Goal: Task Accomplishment & Management: Use online tool/utility

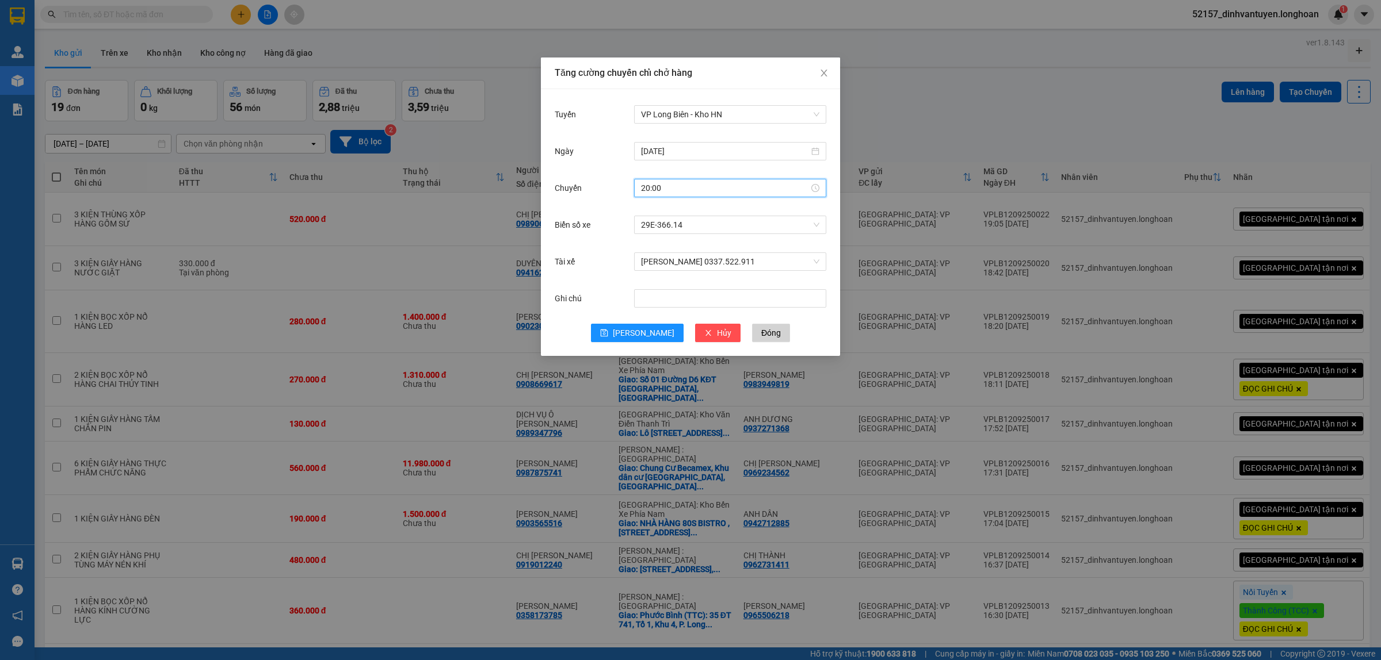
click at [662, 189] on input "20:00" at bounding box center [725, 188] width 168 height 13
click at [679, 259] on div "30" at bounding box center [683, 262] width 32 height 16
type input "20:30"
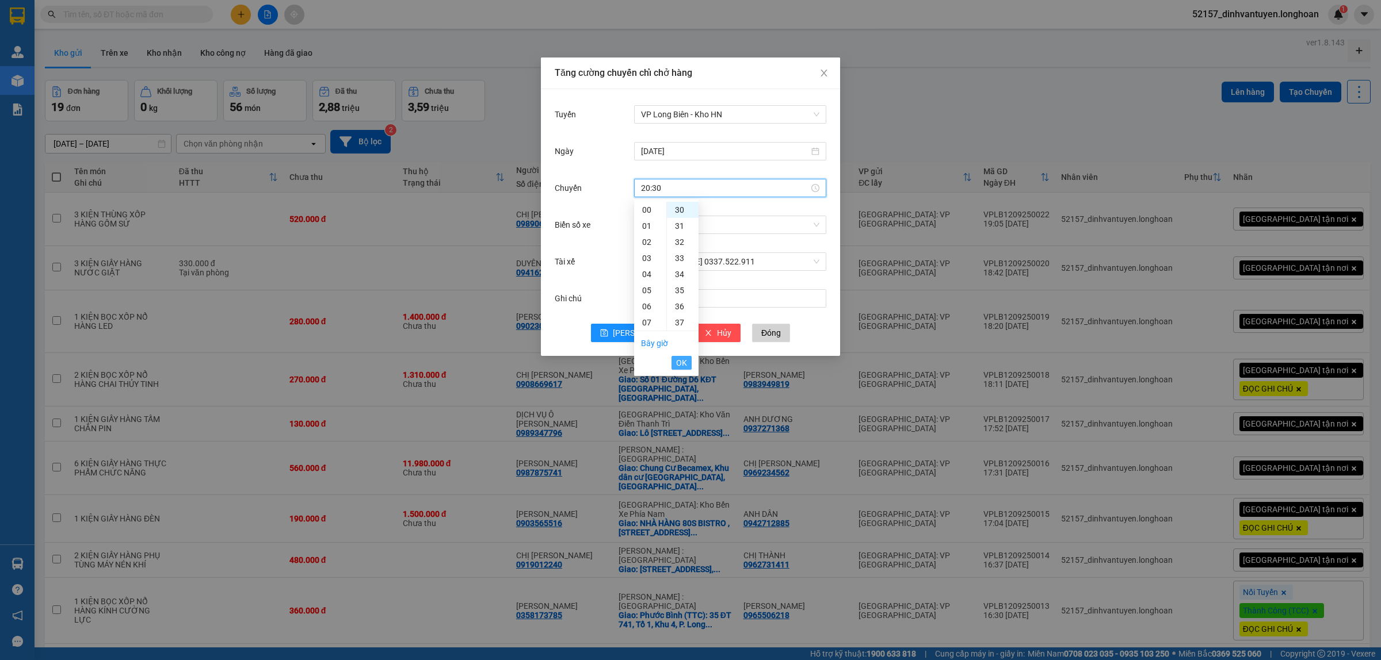
click at [687, 361] on button "OK" at bounding box center [681, 363] width 20 height 14
click at [642, 335] on span "[PERSON_NAME]" at bounding box center [644, 333] width 62 height 13
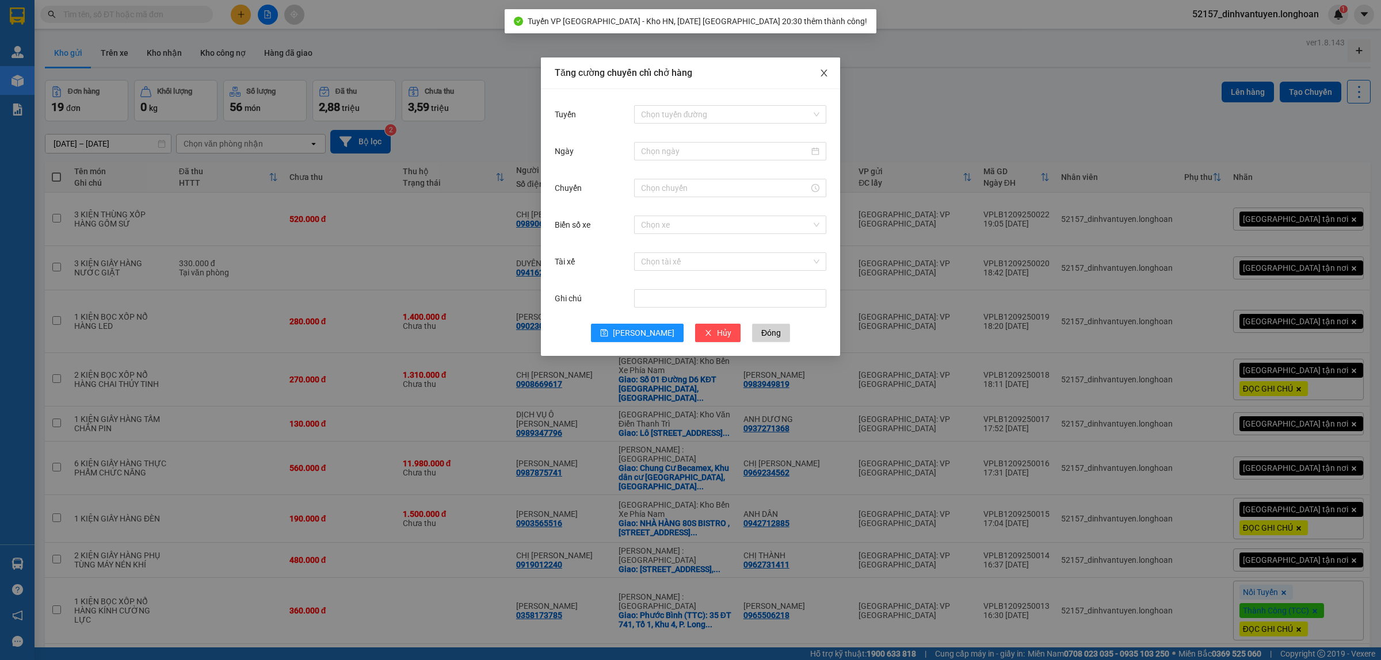
click at [826, 73] on icon "close" at bounding box center [823, 72] width 9 height 9
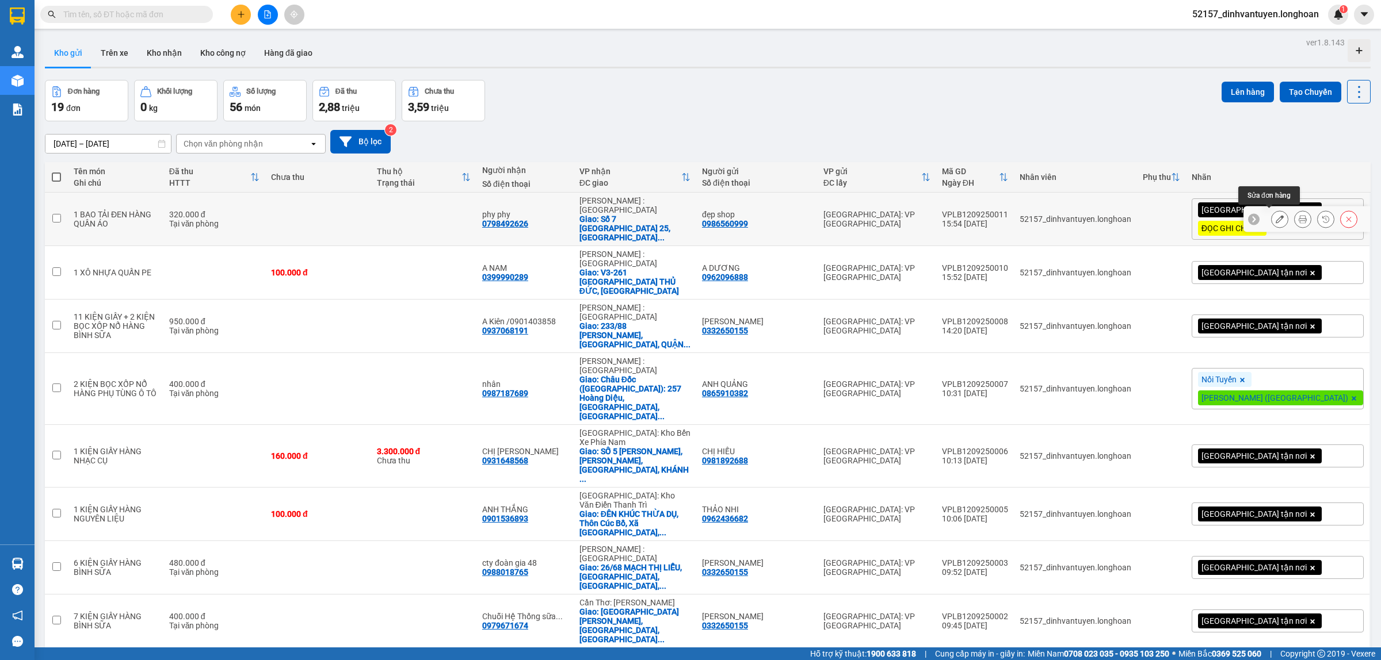
click at [1275, 215] on icon at bounding box center [1279, 219] width 8 height 8
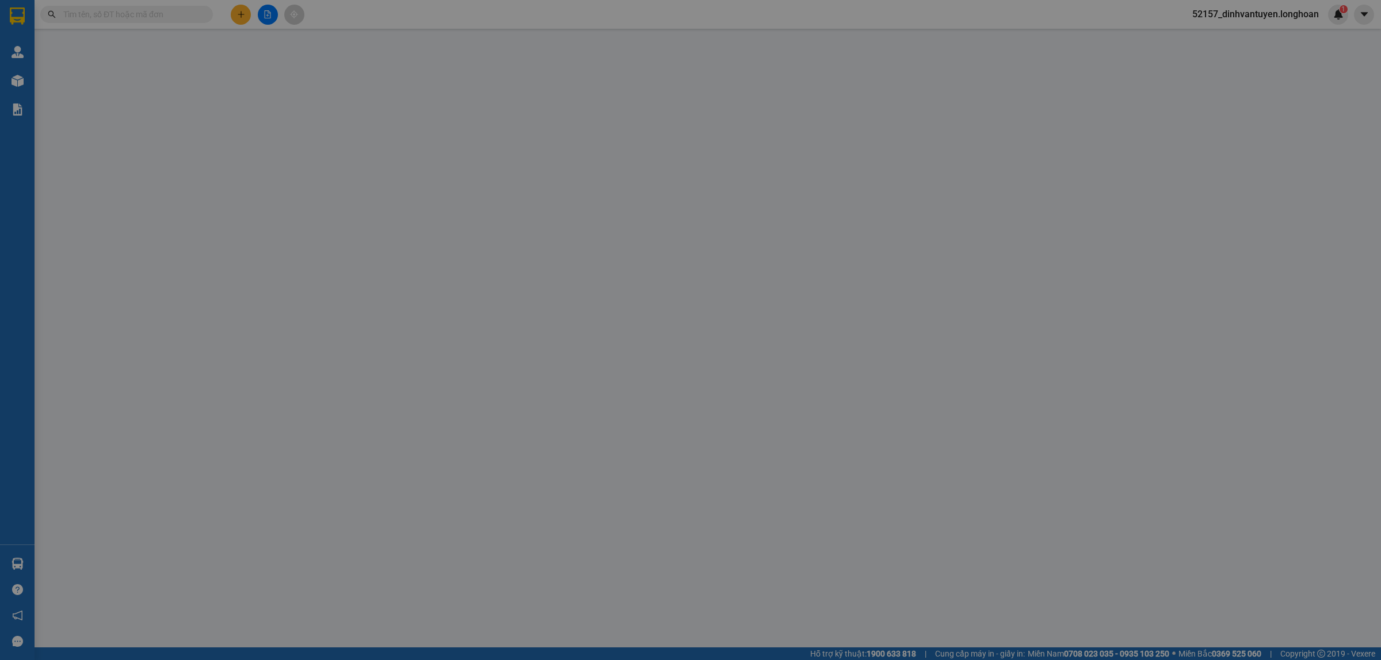
type input "0986560999"
type input "đẹp shop"
type input "0798492626"
type input "phy phy"
checkbox input "true"
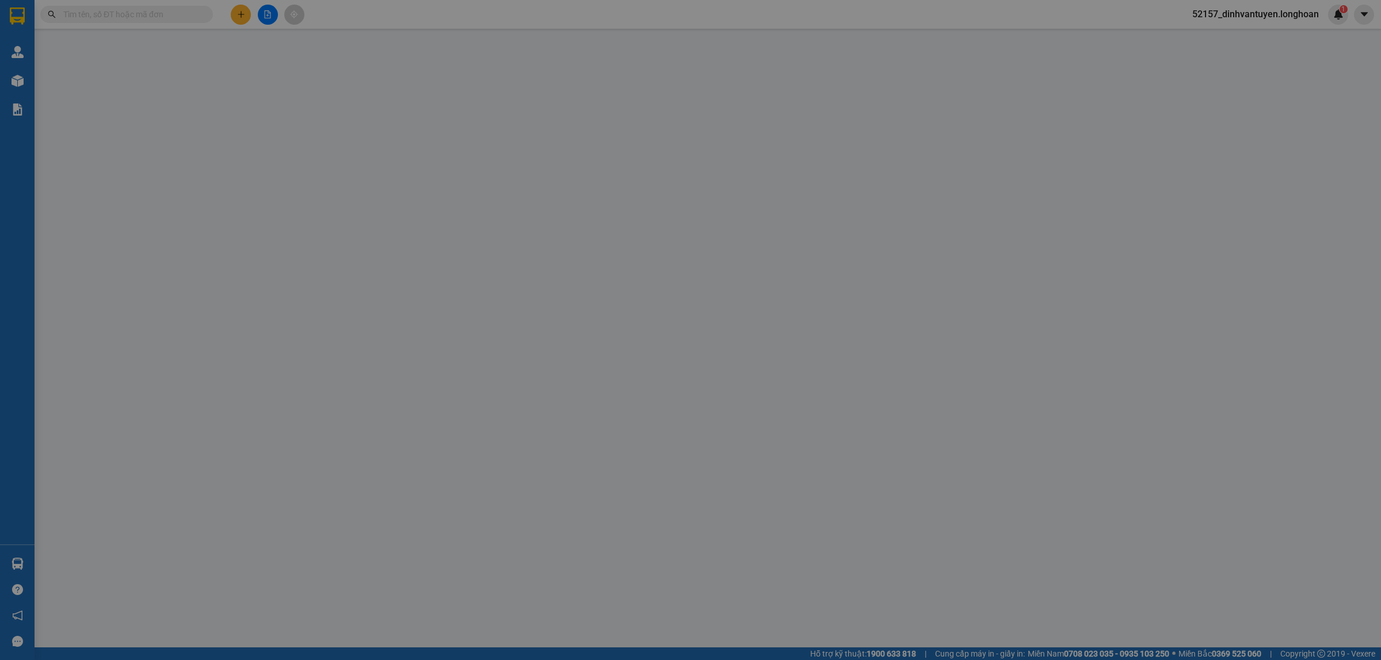
type input "Số [GEOGRAPHIC_DATA] 25, [GEOGRAPHIC_DATA], [GEOGRAPHIC_DATA], [GEOGRAPHIC_DATA]"
type input "SDT; BÊN CAMPHUCHIA SANG PHNOM PENH 089218588"
type input "320.000"
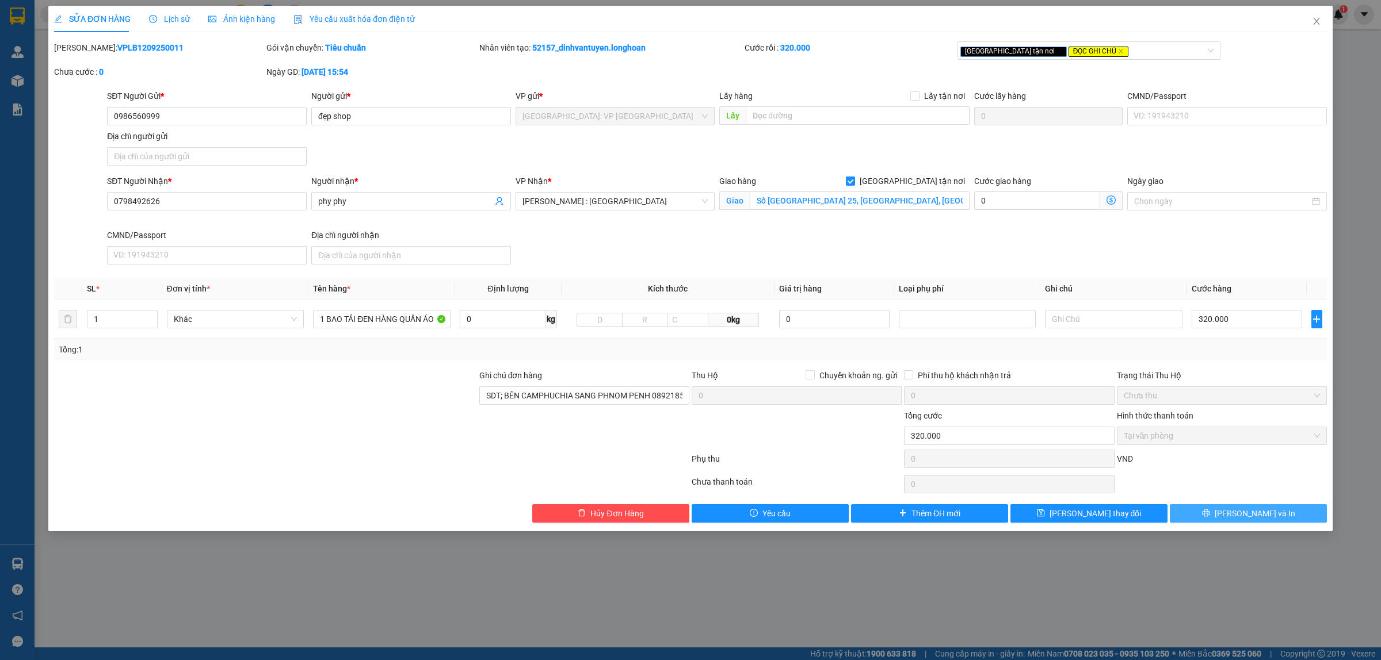
click at [1284, 513] on button "[PERSON_NAME] và In" at bounding box center [1247, 513] width 157 height 18
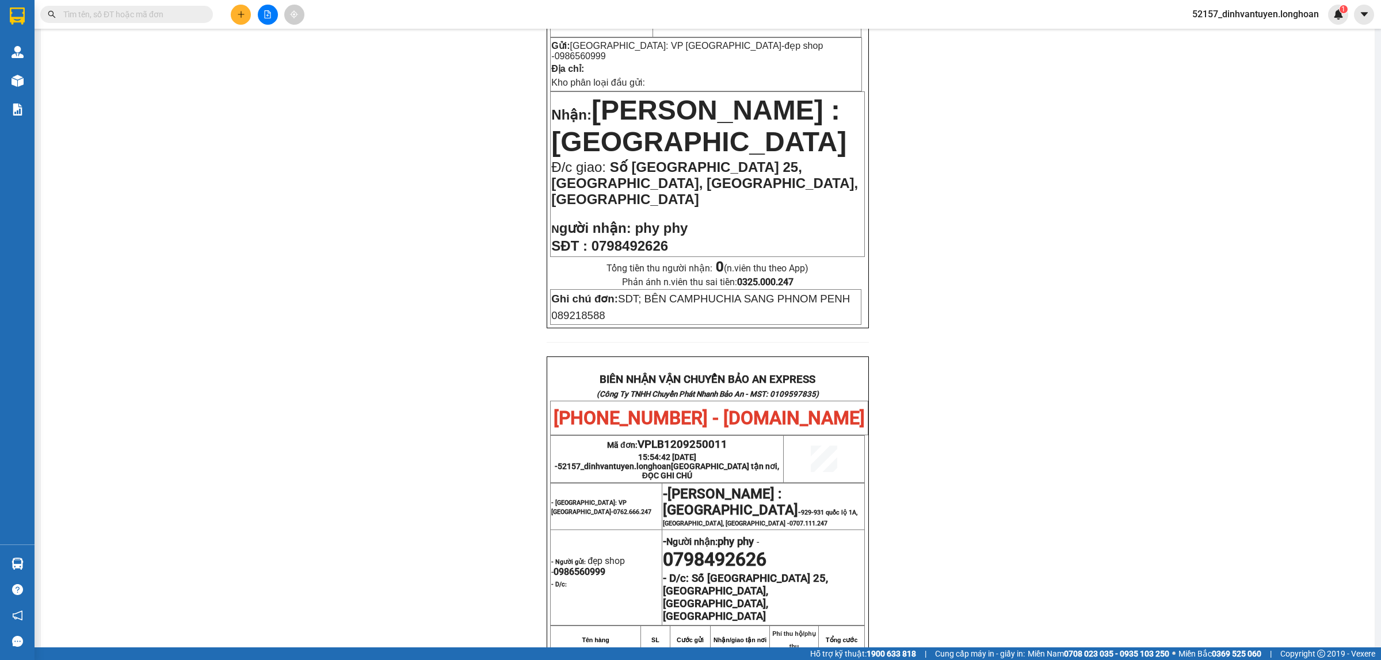
scroll to position [206, 0]
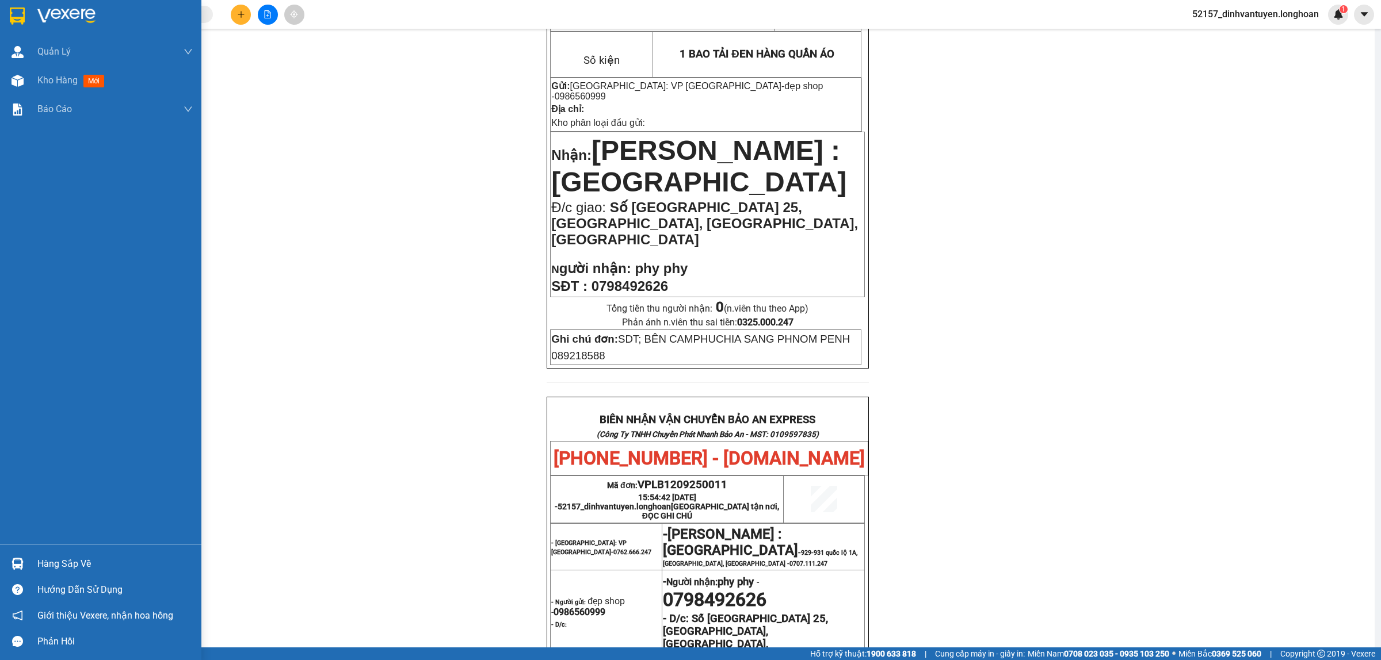
click at [24, 19] on img at bounding box center [17, 15] width 15 height 17
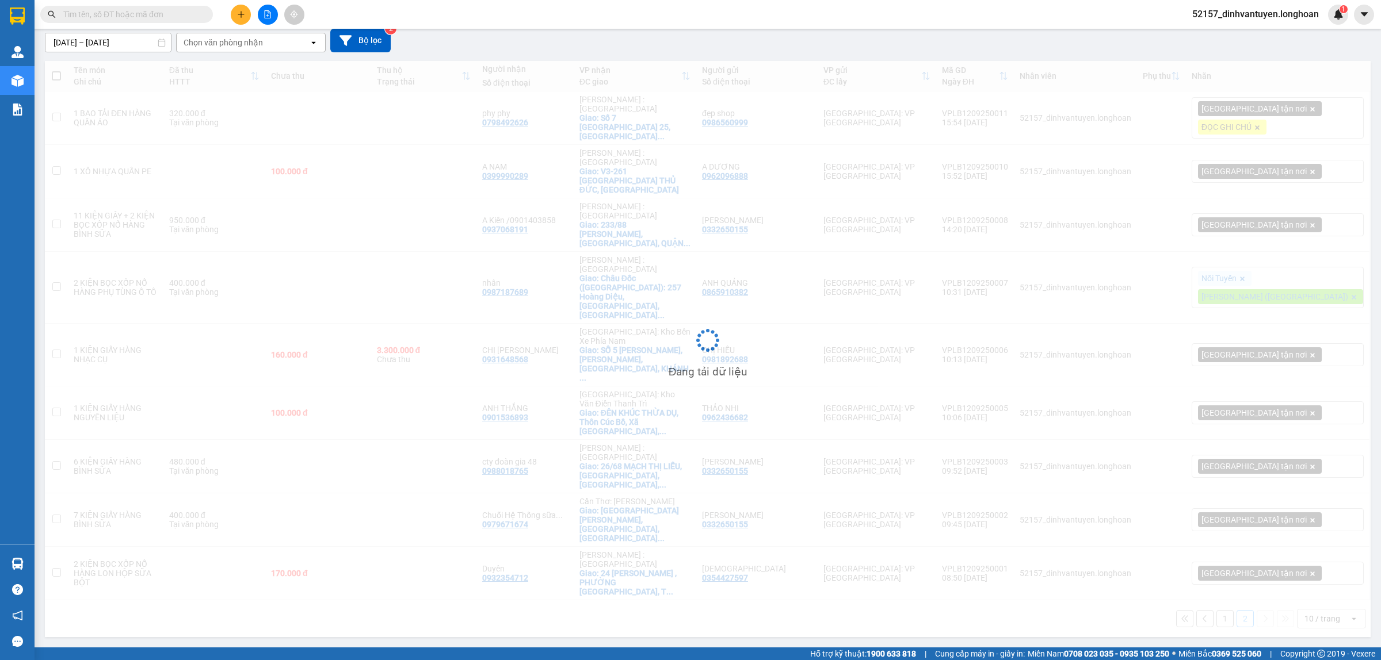
scroll to position [53, 0]
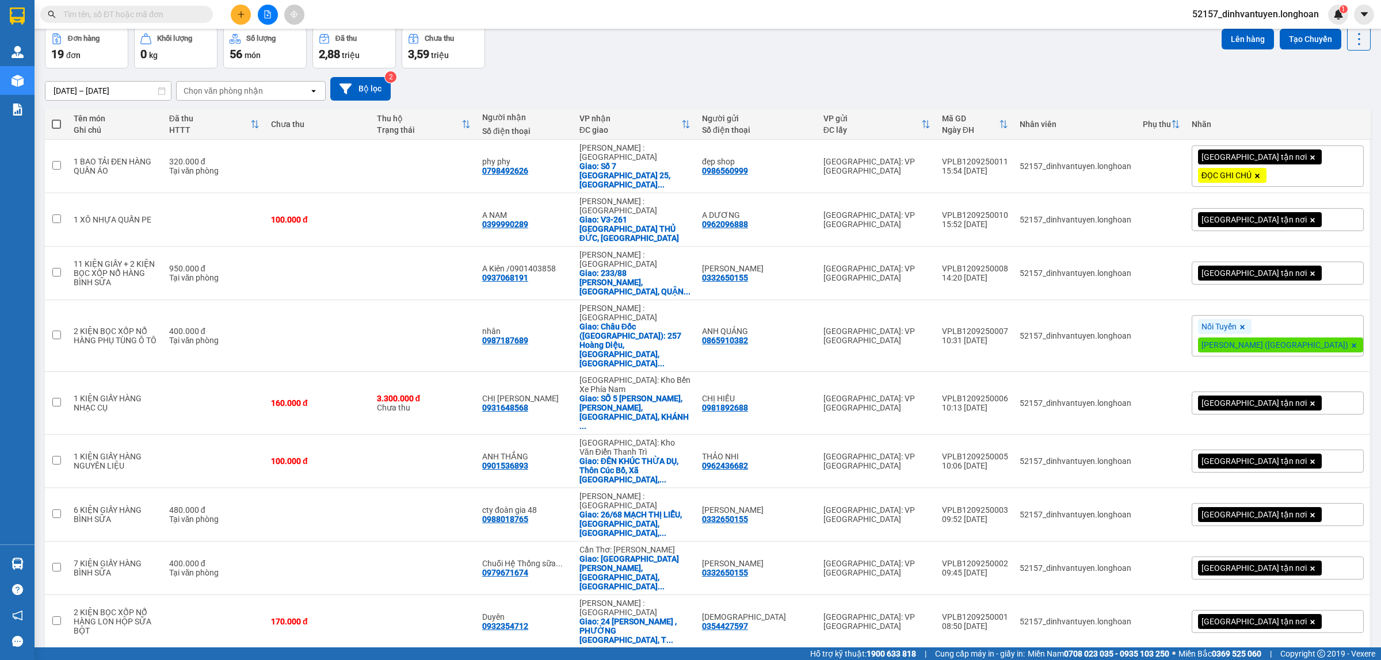
click at [53, 124] on span at bounding box center [56, 124] width 9 height 9
click at [56, 118] on input "checkbox" at bounding box center [56, 118] width 0 height 0
checkbox input "true"
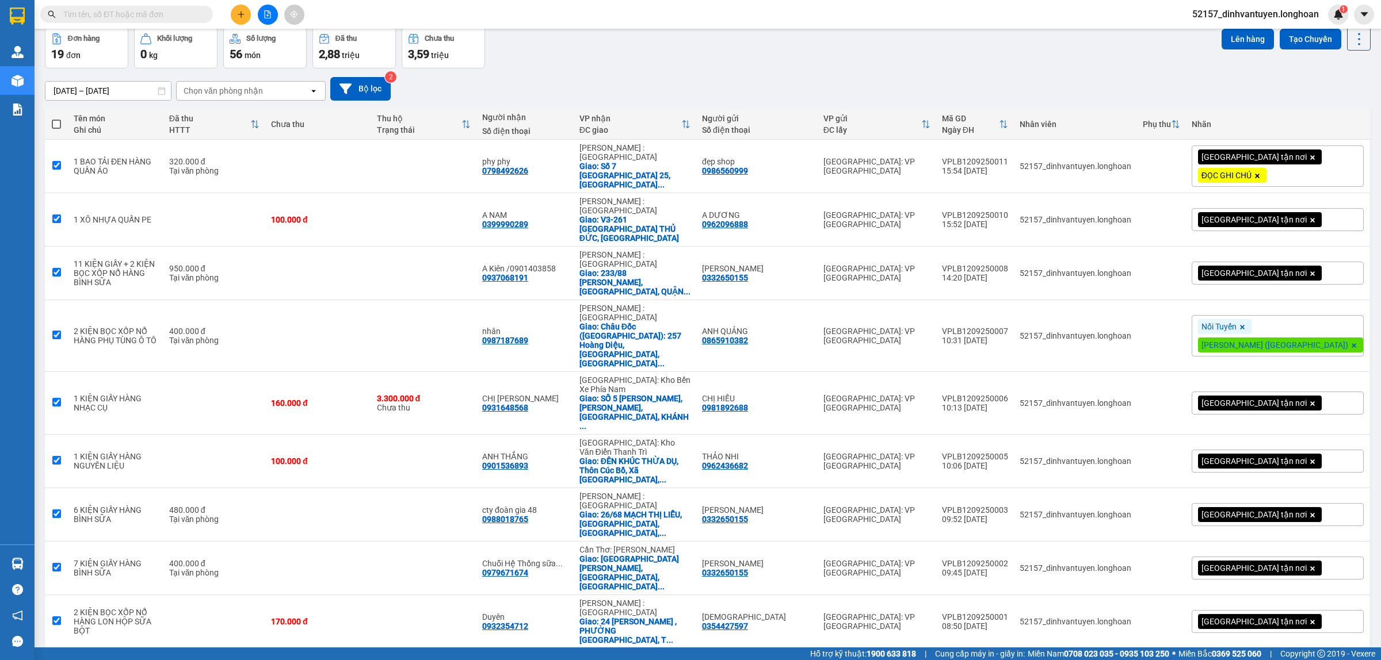
checkbox input "true"
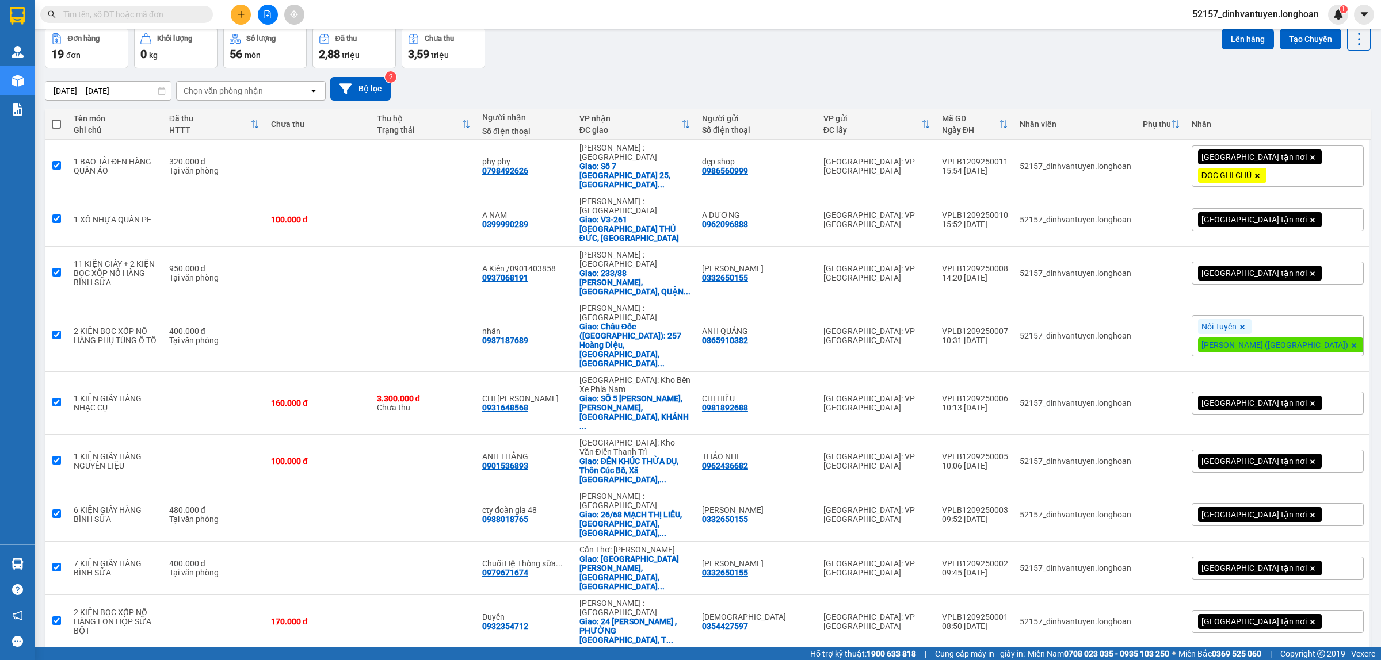
checkbox input "true"
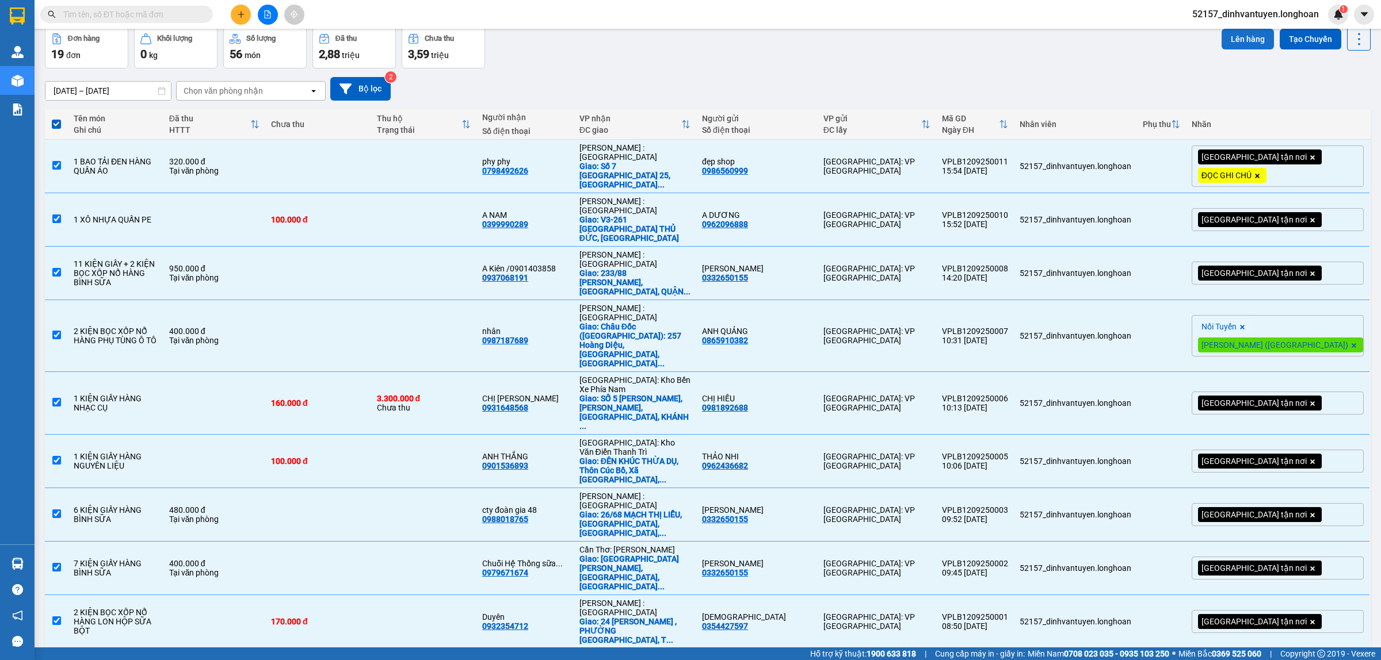
click at [1249, 39] on button "Lên hàng" at bounding box center [1247, 39] width 52 height 21
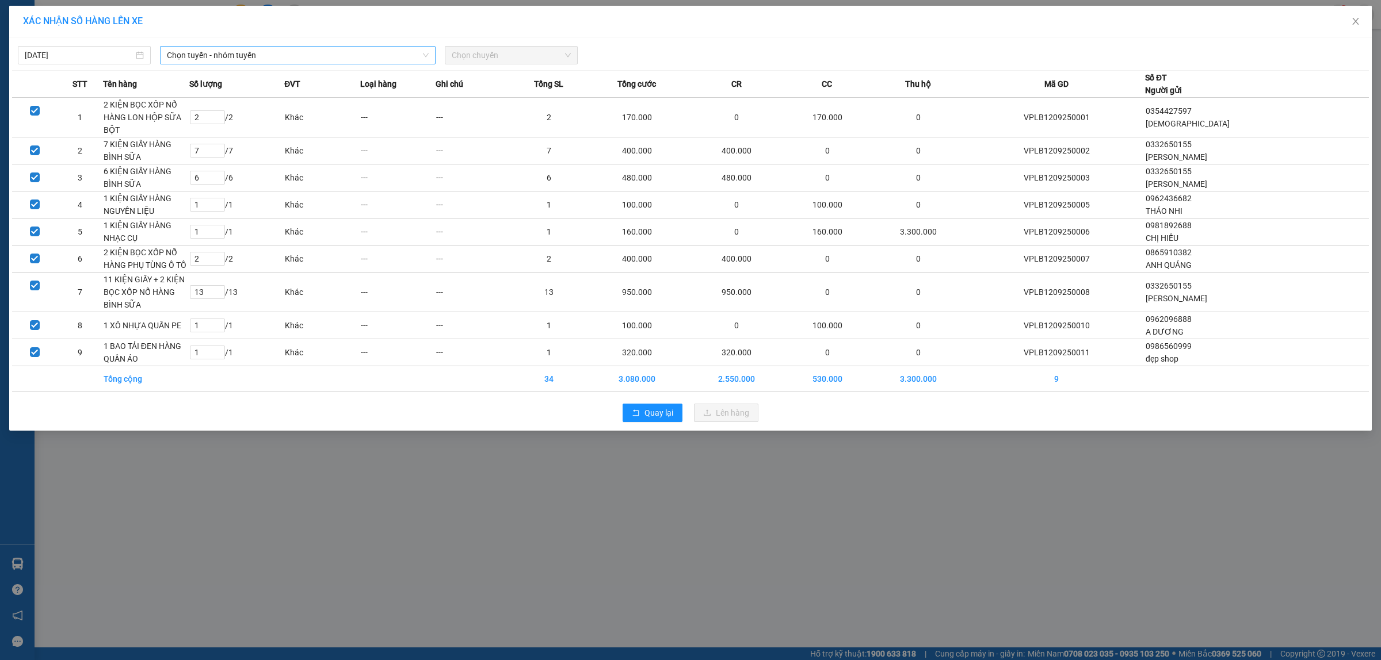
click at [343, 52] on span "Chọn tuyến - nhóm tuyến" at bounding box center [298, 55] width 262 height 17
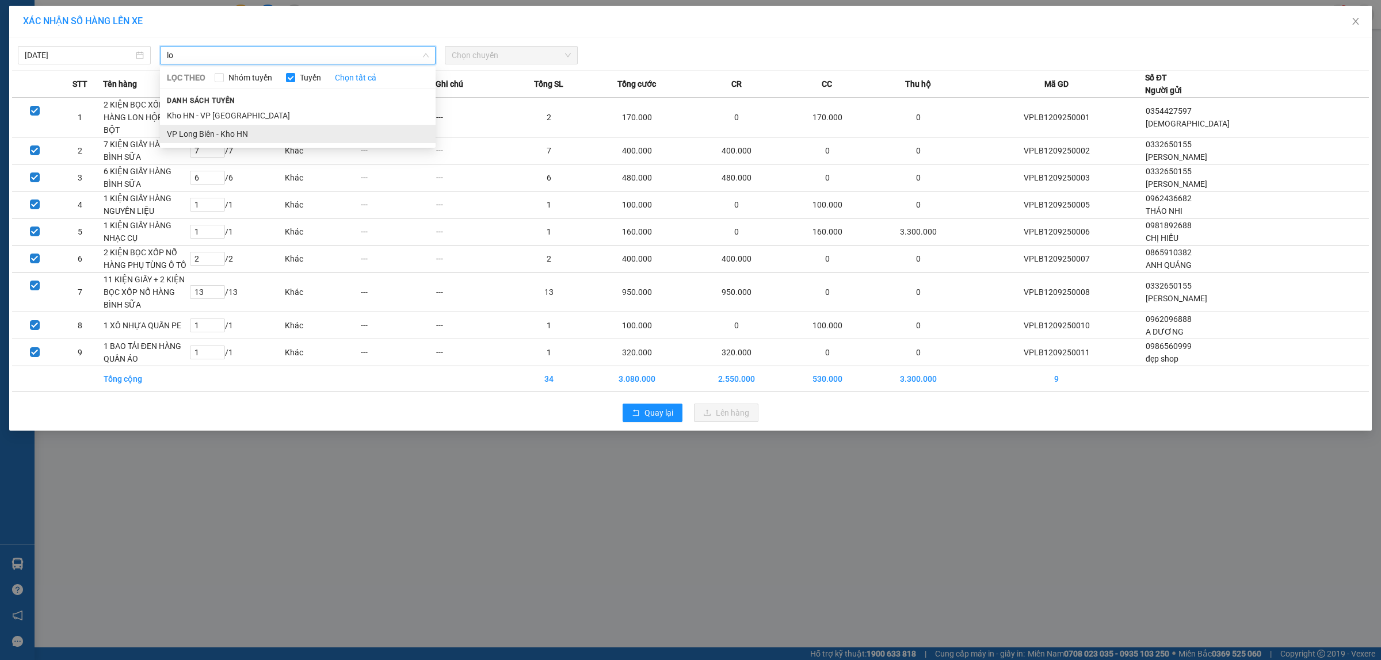
type input "lo"
drag, startPoint x: 275, startPoint y: 131, endPoint x: 314, endPoint y: 125, distance: 39.5
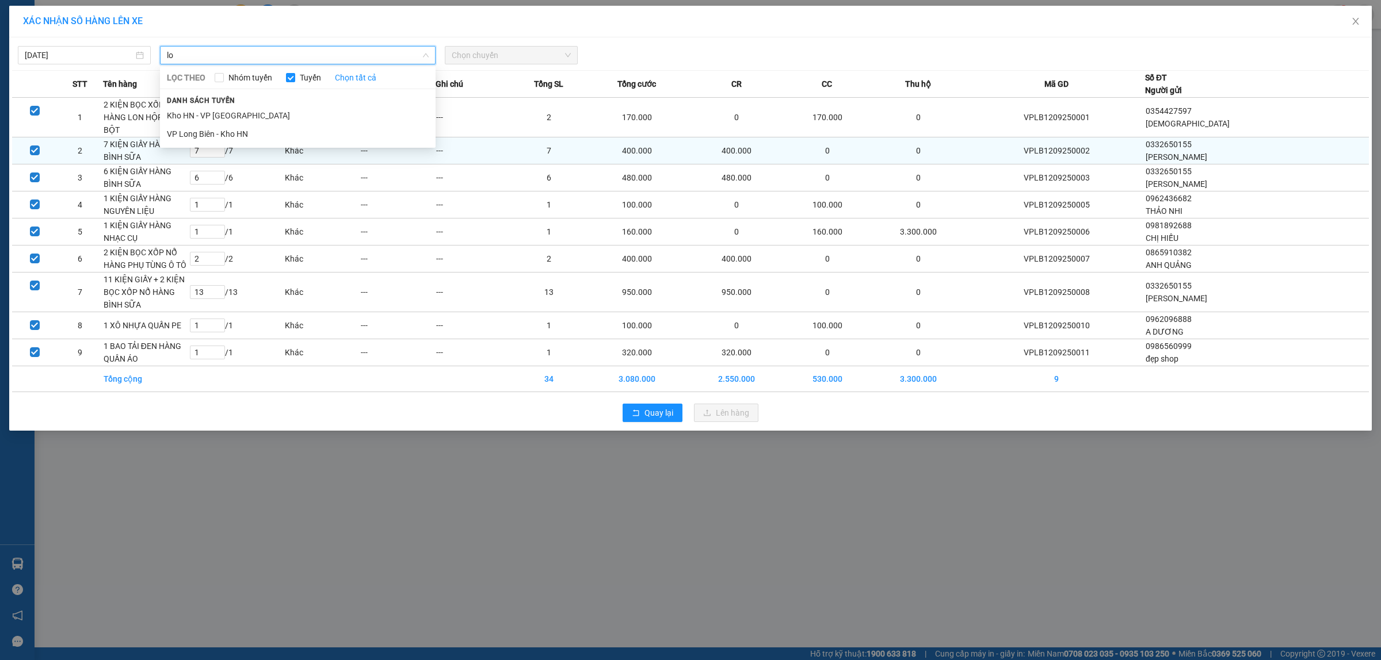
click at [277, 131] on li "VP Long Biên - Kho HN" at bounding box center [298, 134] width 276 height 18
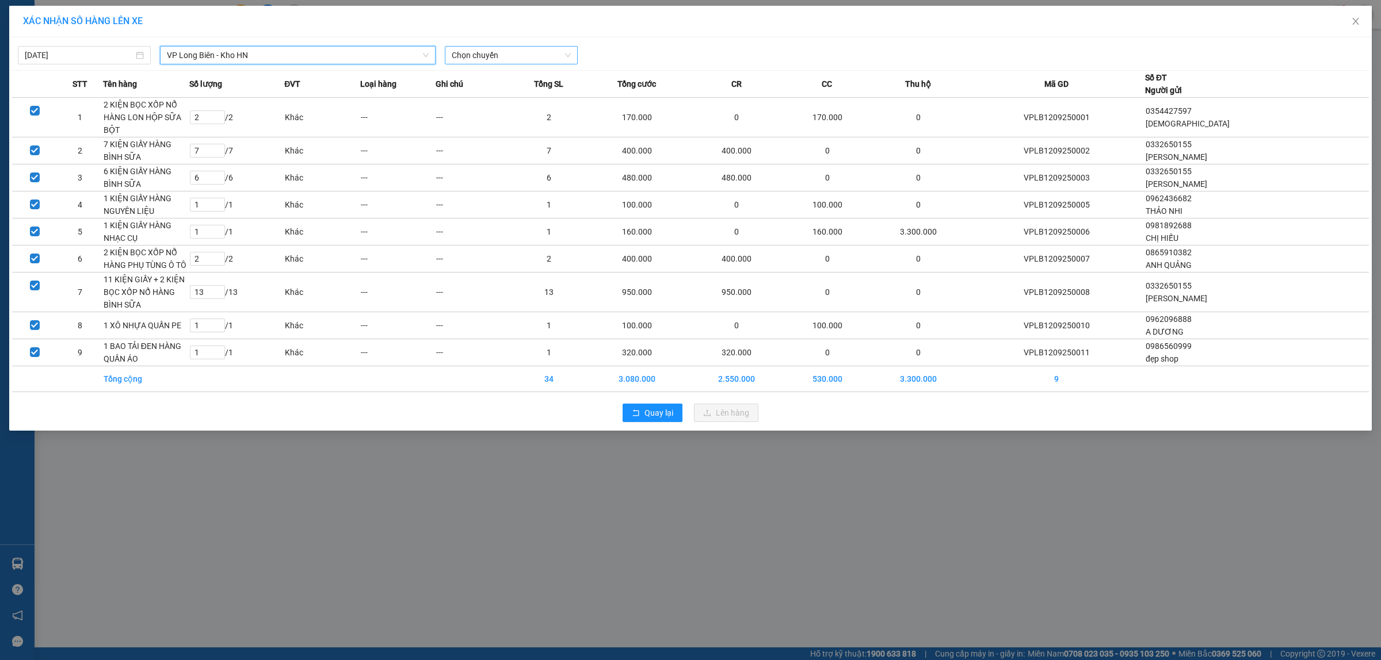
click at [530, 61] on span "Chọn chuyến" at bounding box center [511, 55] width 119 height 17
click at [519, 99] on div "20:30 (TC) - 29E-366.14" at bounding box center [497, 96] width 90 height 13
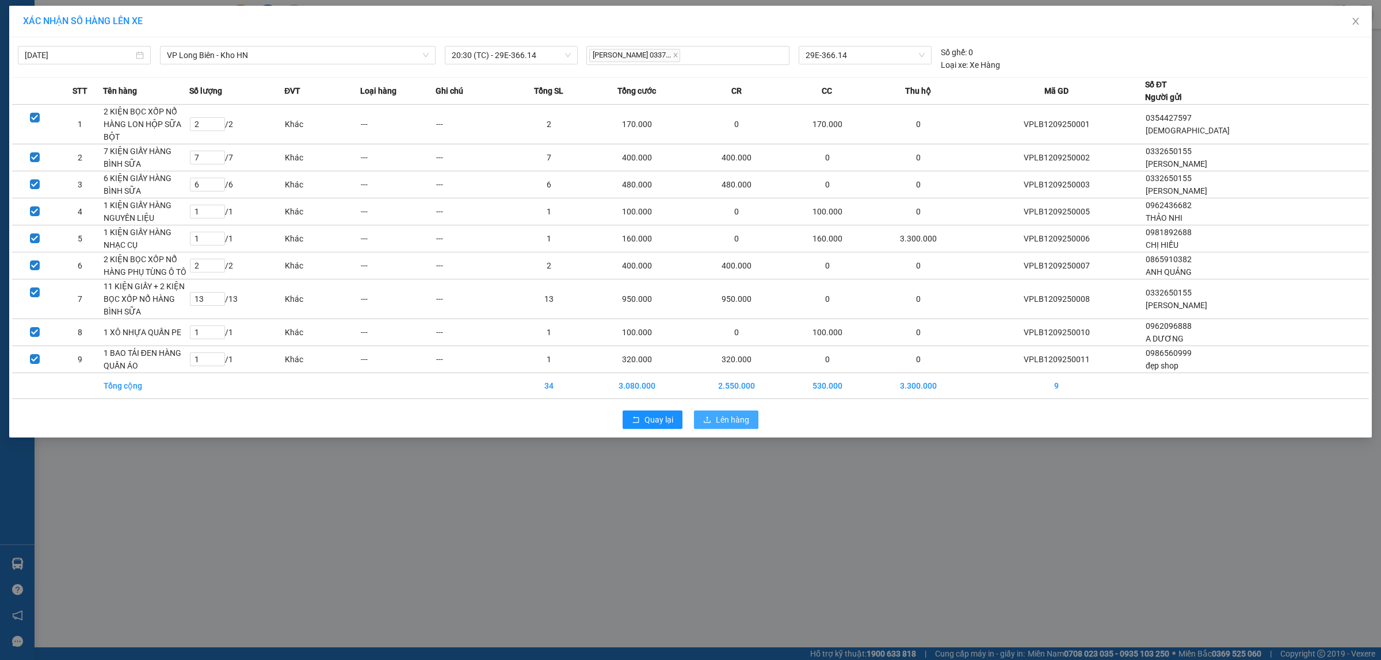
click at [720, 414] on span "Lên hàng" at bounding box center [732, 420] width 33 height 13
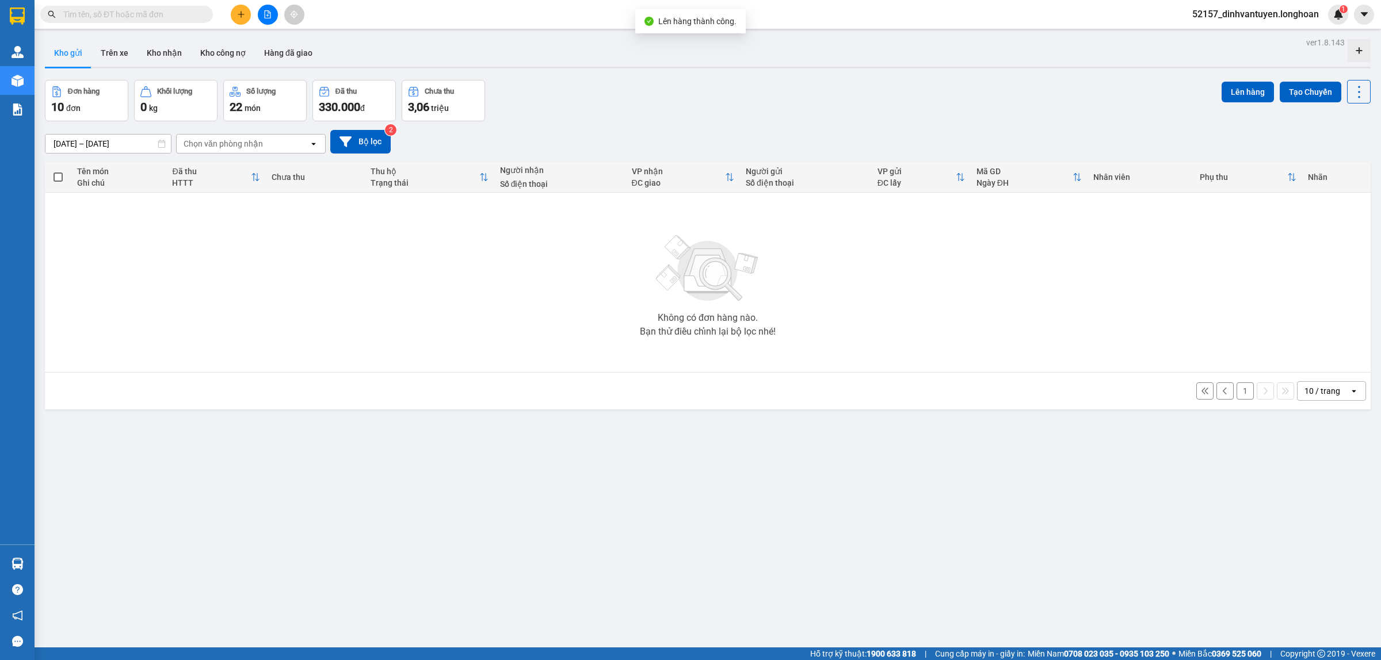
click at [1236, 391] on button "1" at bounding box center [1244, 391] width 17 height 17
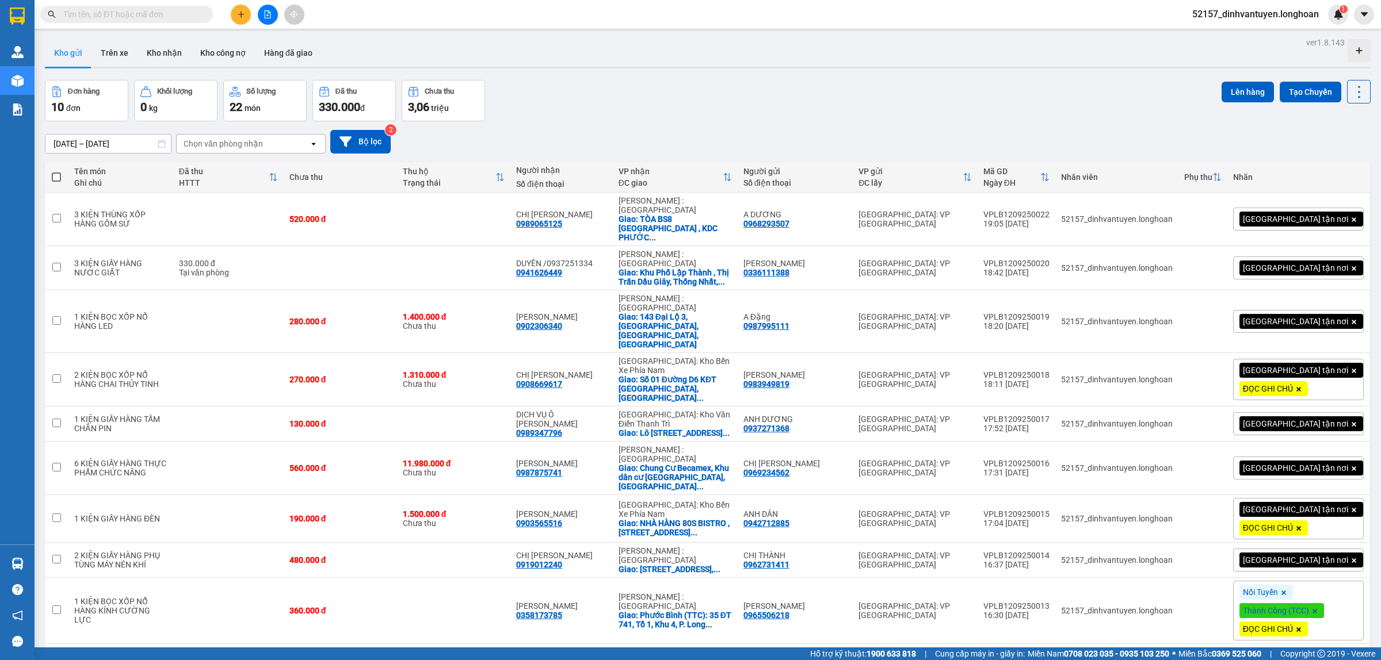
click at [55, 174] on span at bounding box center [56, 177] width 9 height 9
click at [56, 171] on input "checkbox" at bounding box center [56, 171] width 0 height 0
checkbox input "true"
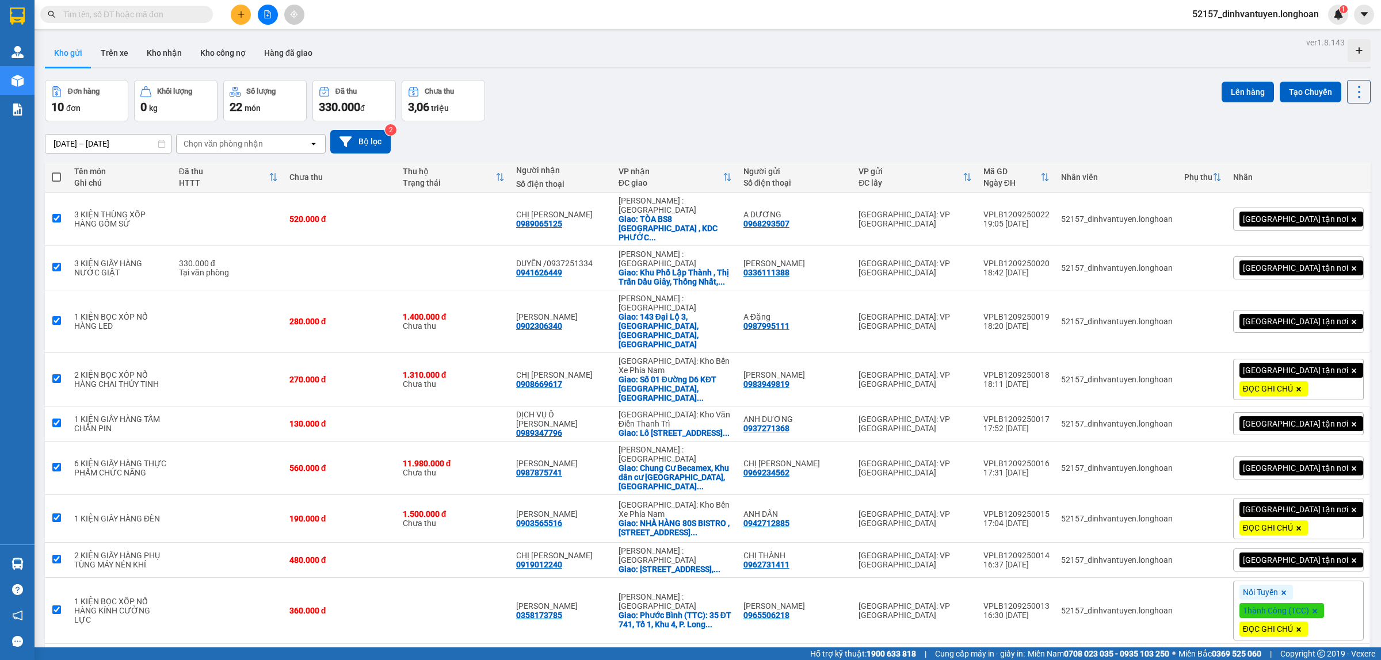
checkbox input "true"
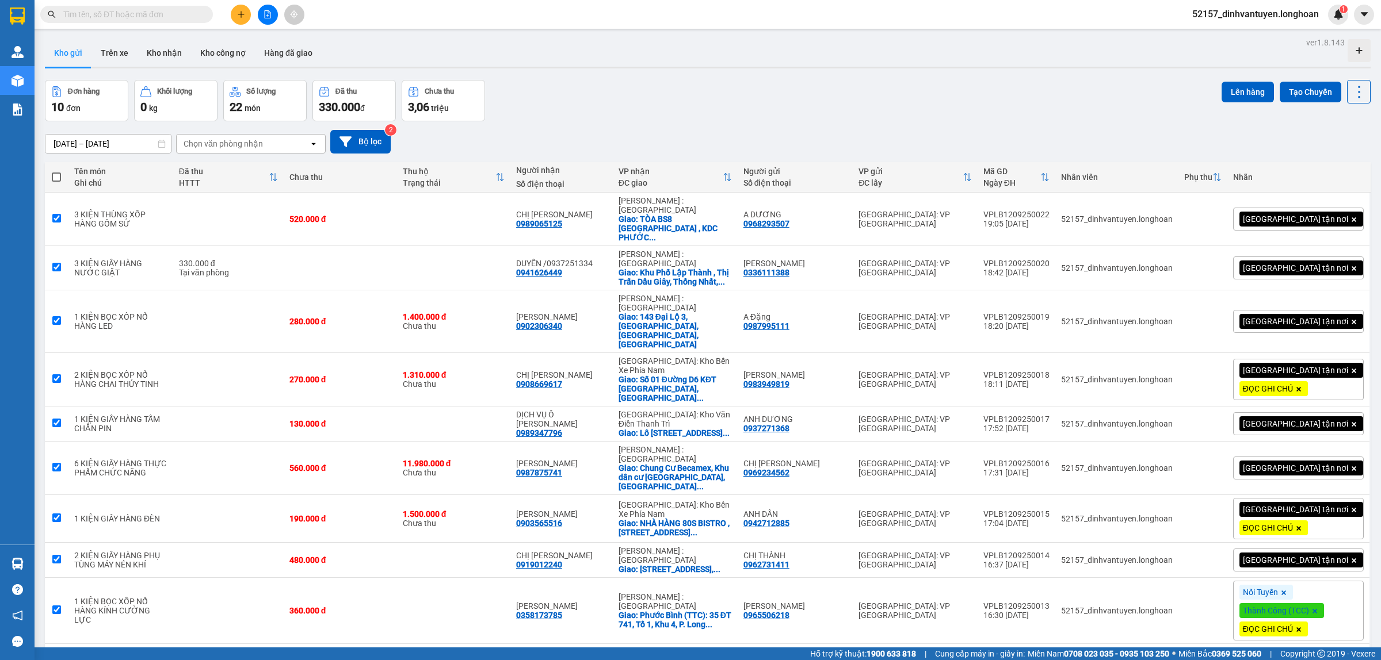
checkbox input "true"
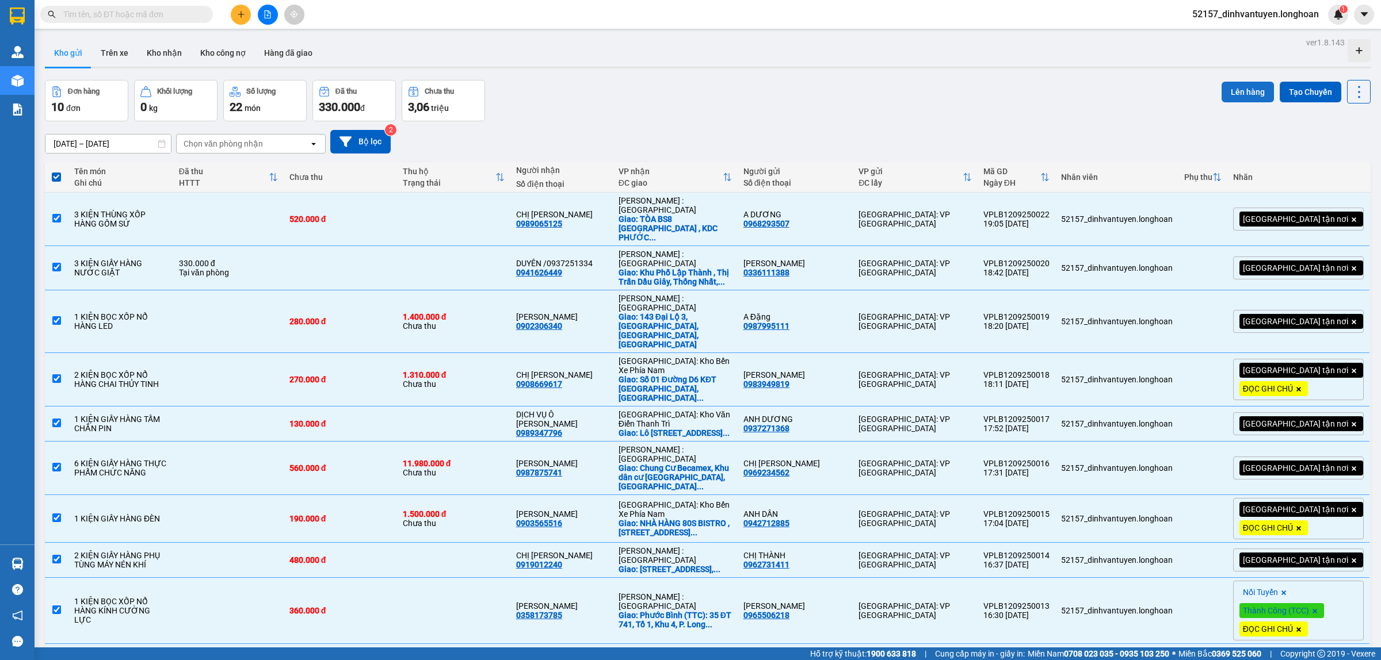
click at [1226, 91] on button "Lên hàng" at bounding box center [1247, 92] width 52 height 21
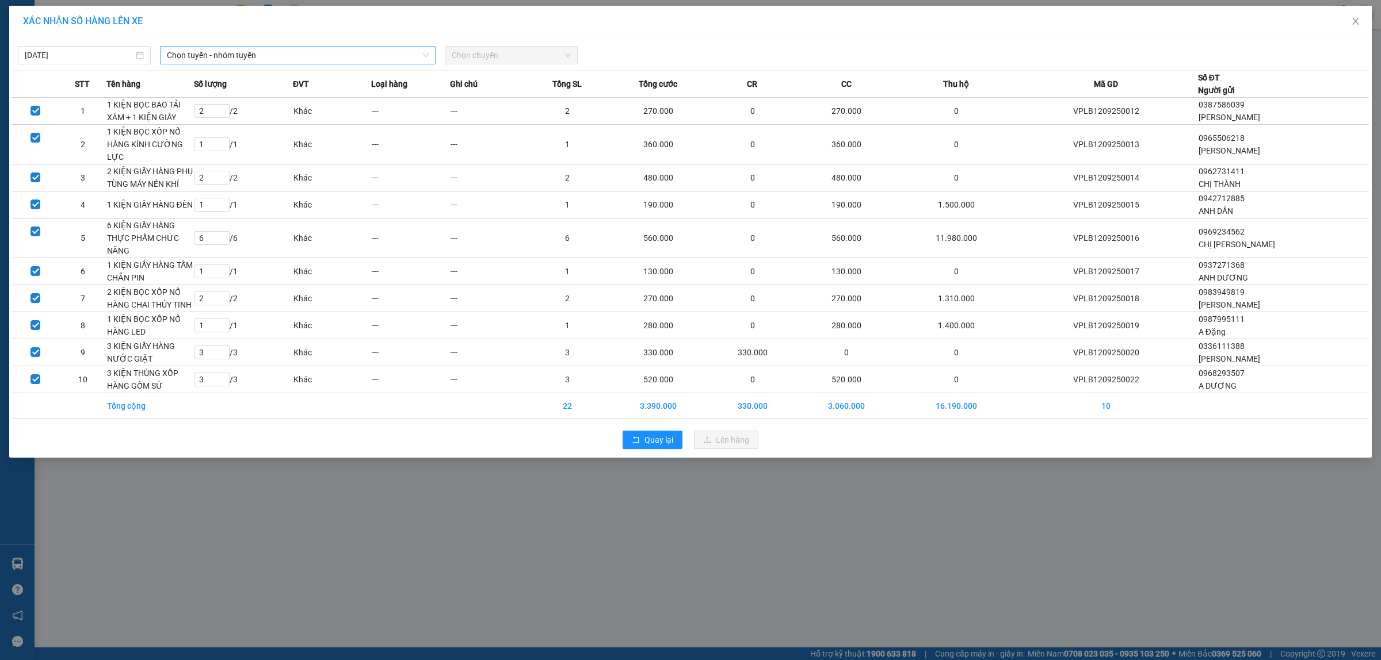
click at [292, 55] on span "Chọn tuyến - nhóm tuyến" at bounding box center [298, 55] width 262 height 17
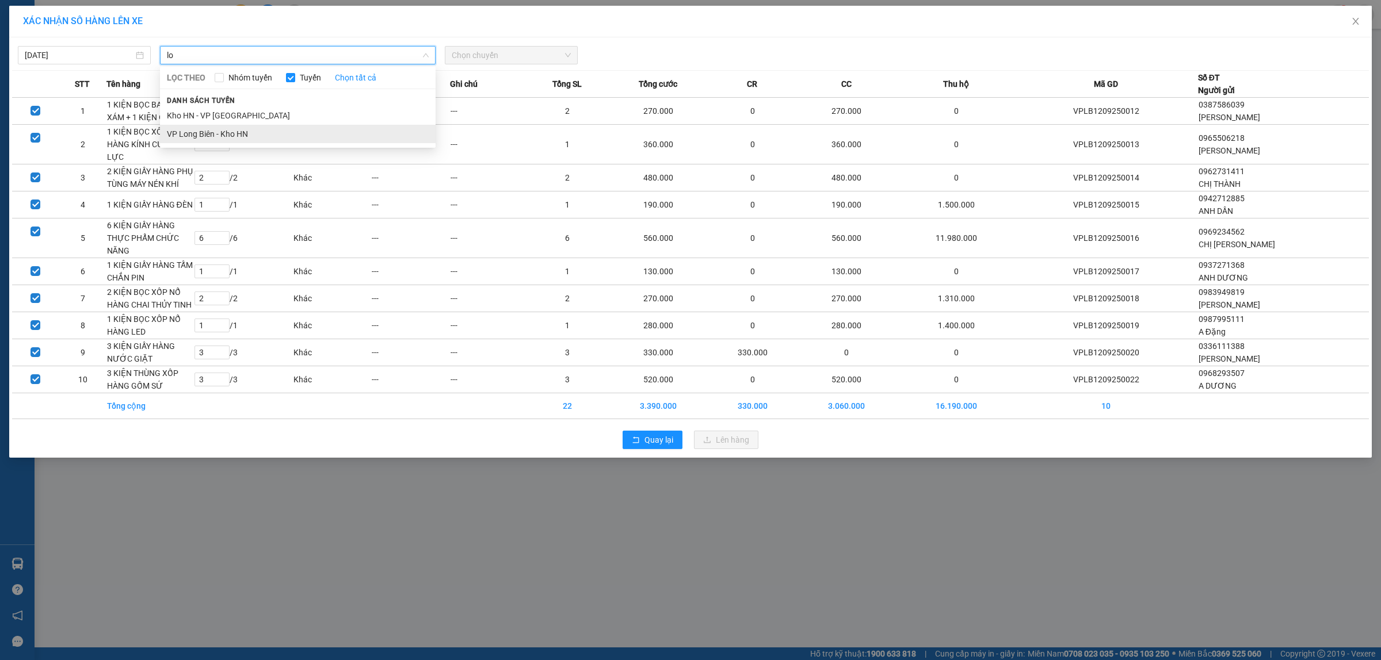
type input "lo"
click at [262, 128] on li "VP Long Biên - Kho HN" at bounding box center [298, 134] width 276 height 18
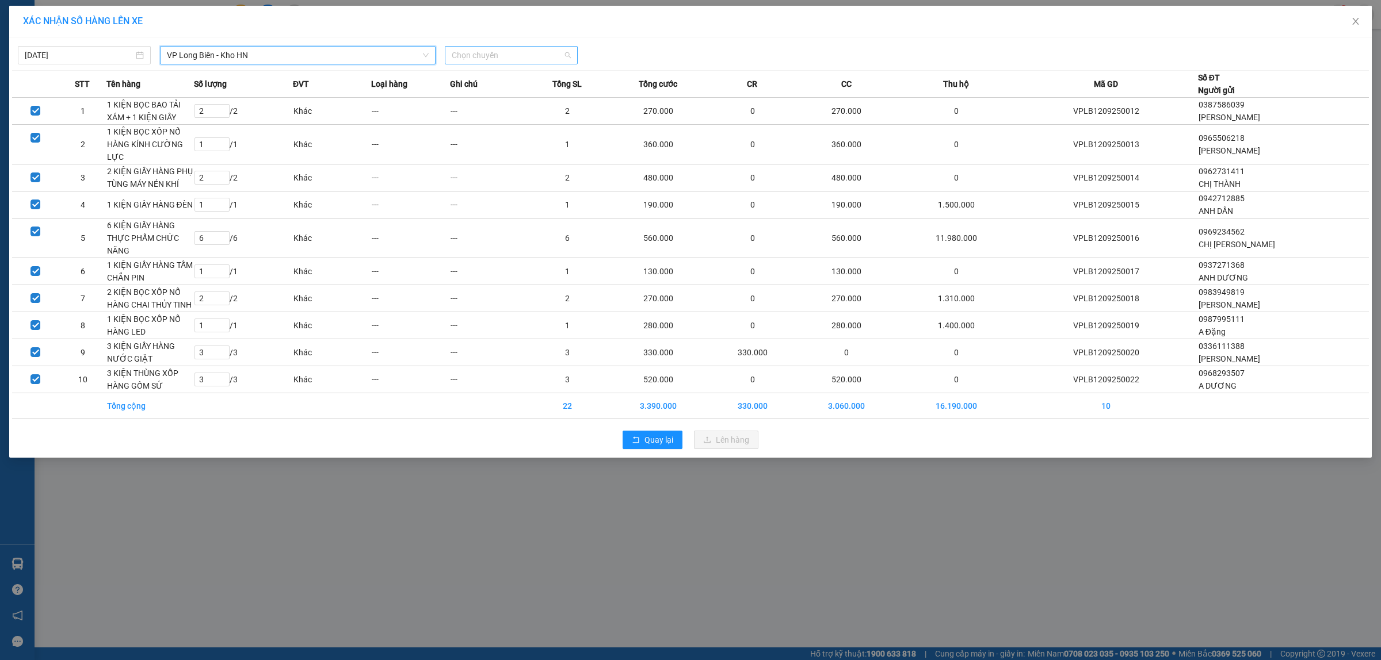
click at [510, 59] on span "Chọn chuyến" at bounding box center [511, 55] width 119 height 17
click at [513, 94] on div "20:30 (TC) - 29E-366.14" at bounding box center [497, 96] width 90 height 13
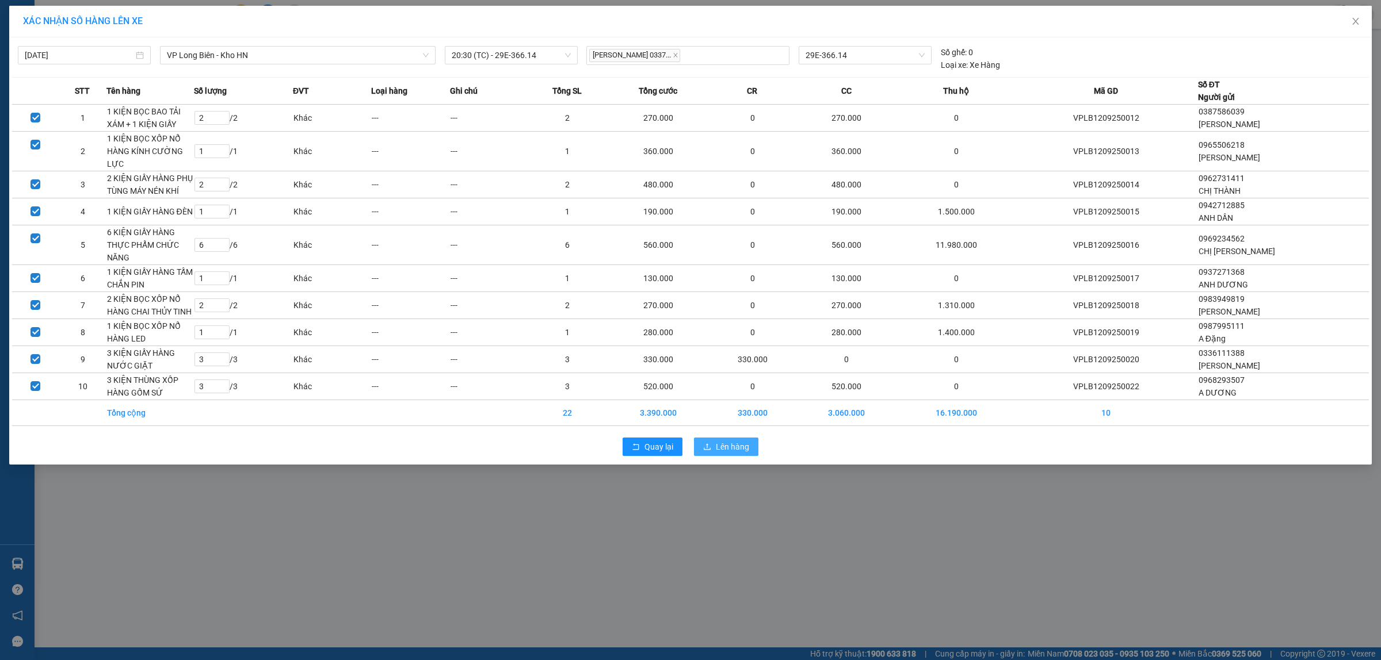
click at [723, 453] on span "Lên hàng" at bounding box center [732, 447] width 33 height 13
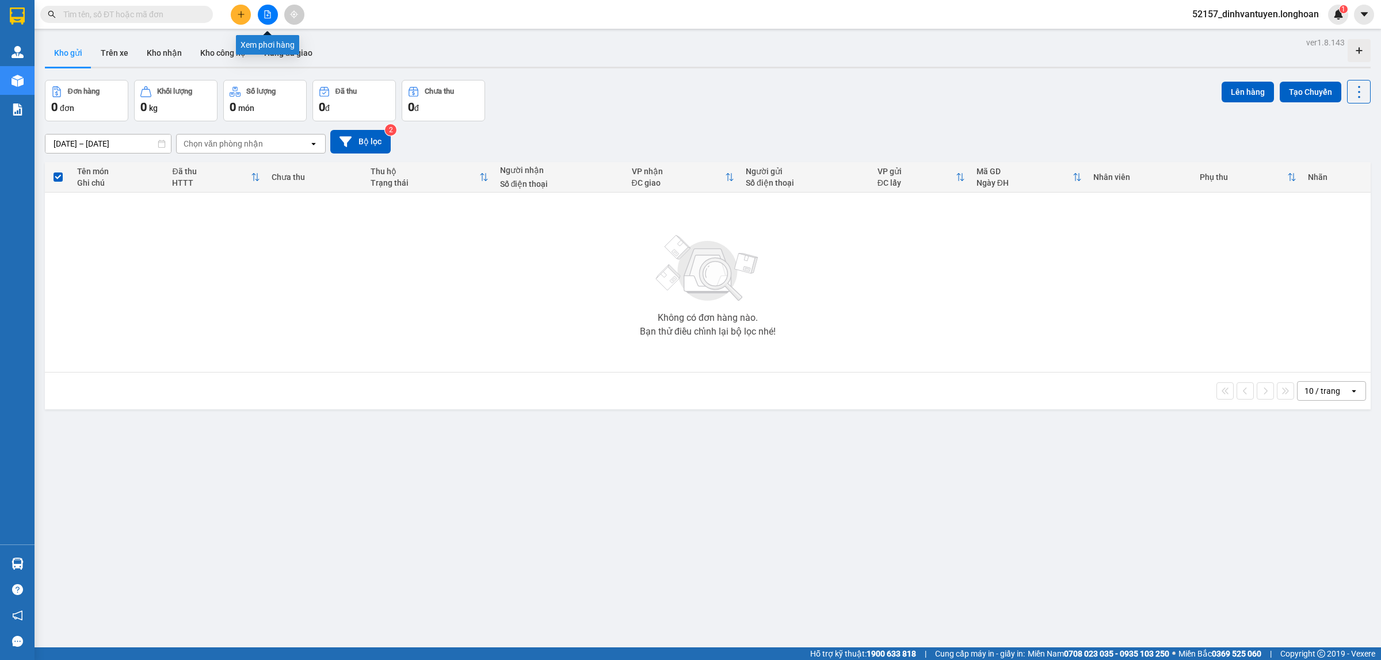
click at [266, 15] on icon "file-add" at bounding box center [267, 14] width 8 height 8
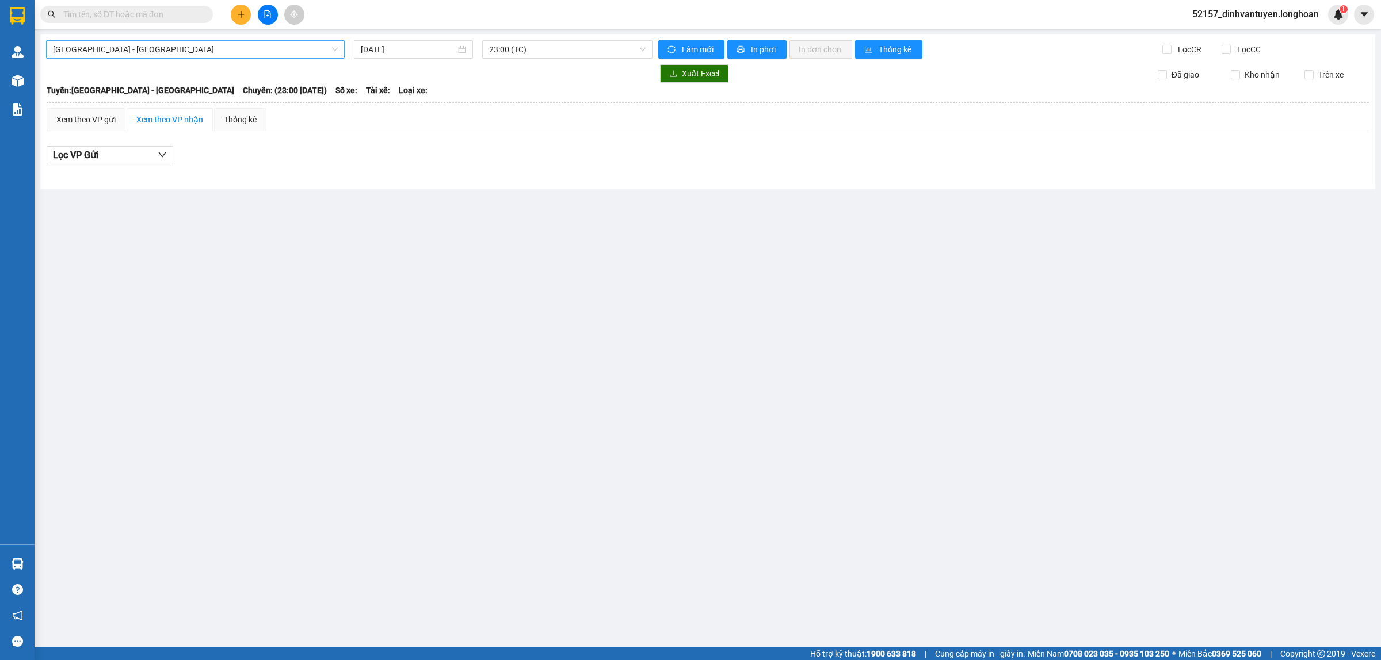
click at [316, 47] on span "[GEOGRAPHIC_DATA] - [GEOGRAPHIC_DATA]" at bounding box center [195, 49] width 285 height 17
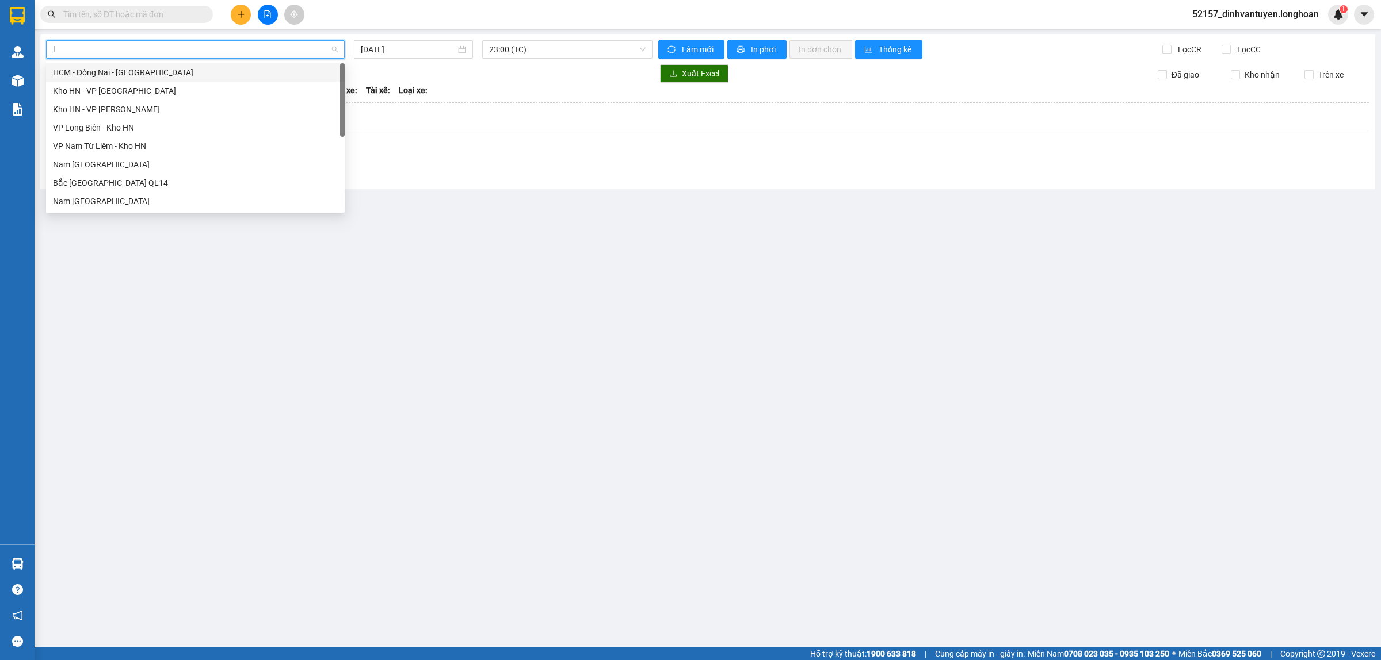
type input "lo"
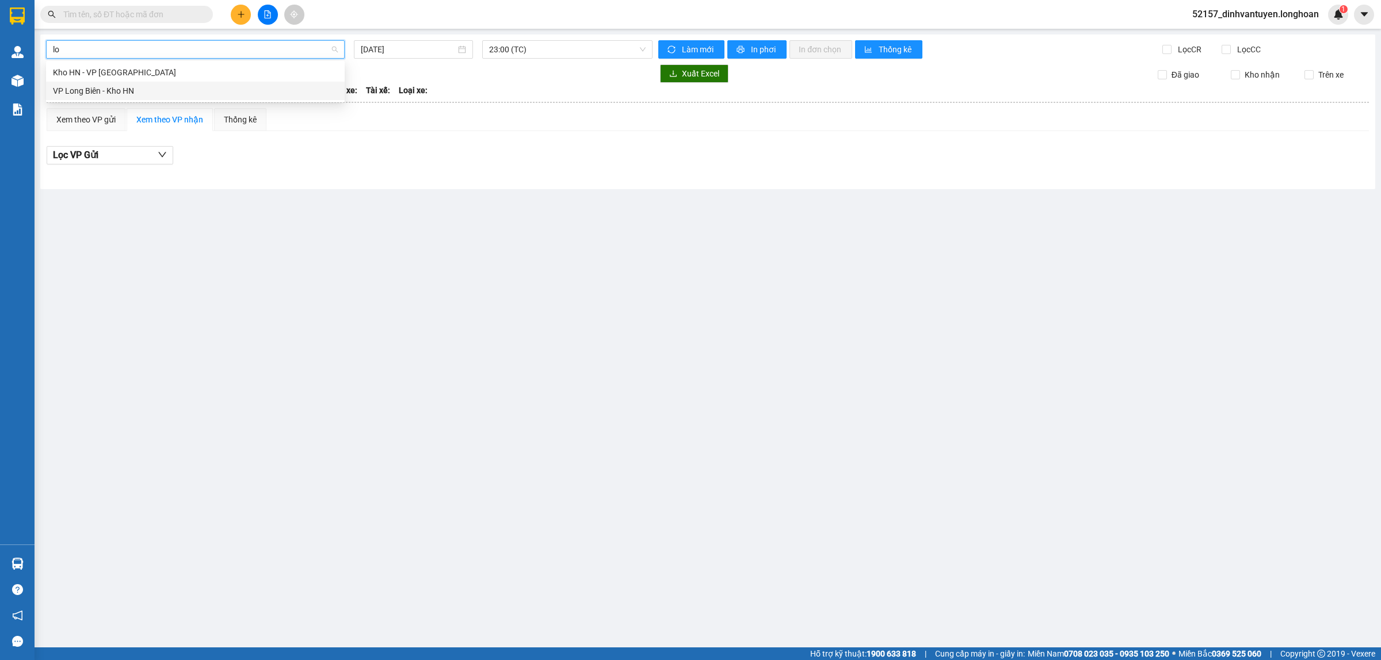
click at [147, 93] on div "VP Long Biên - Kho HN" at bounding box center [195, 91] width 285 height 13
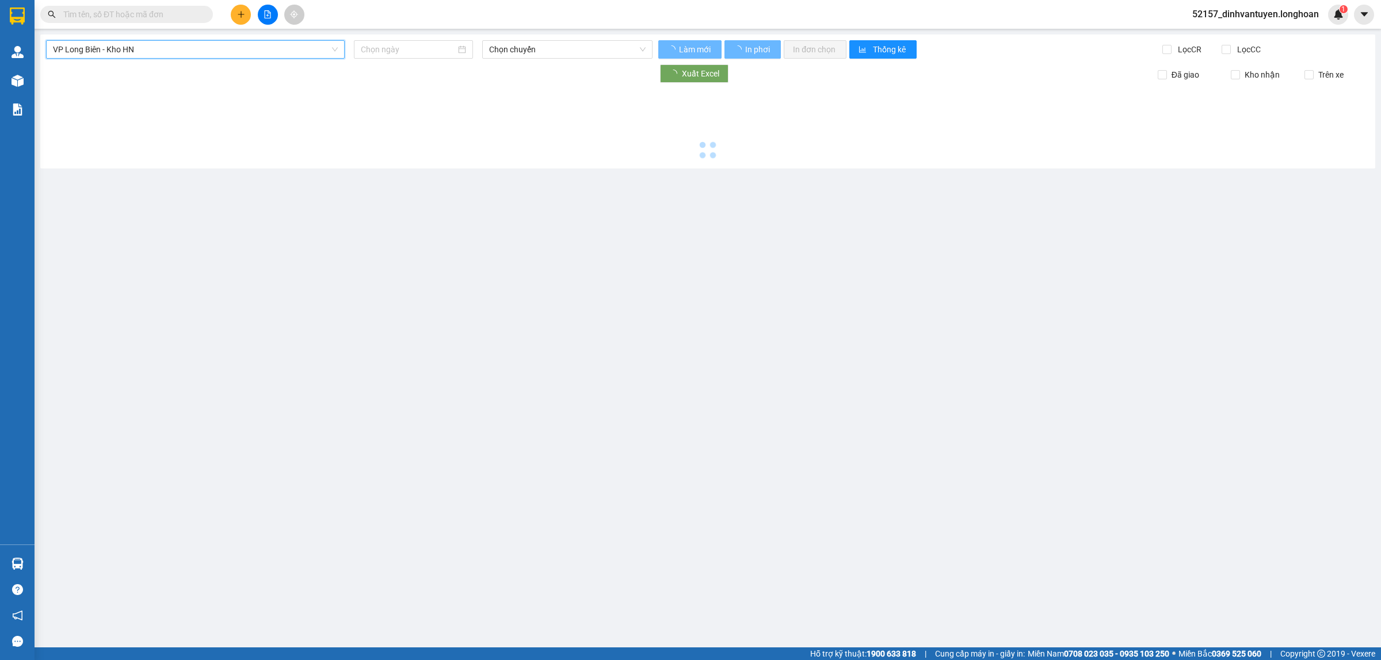
type input "[DATE]"
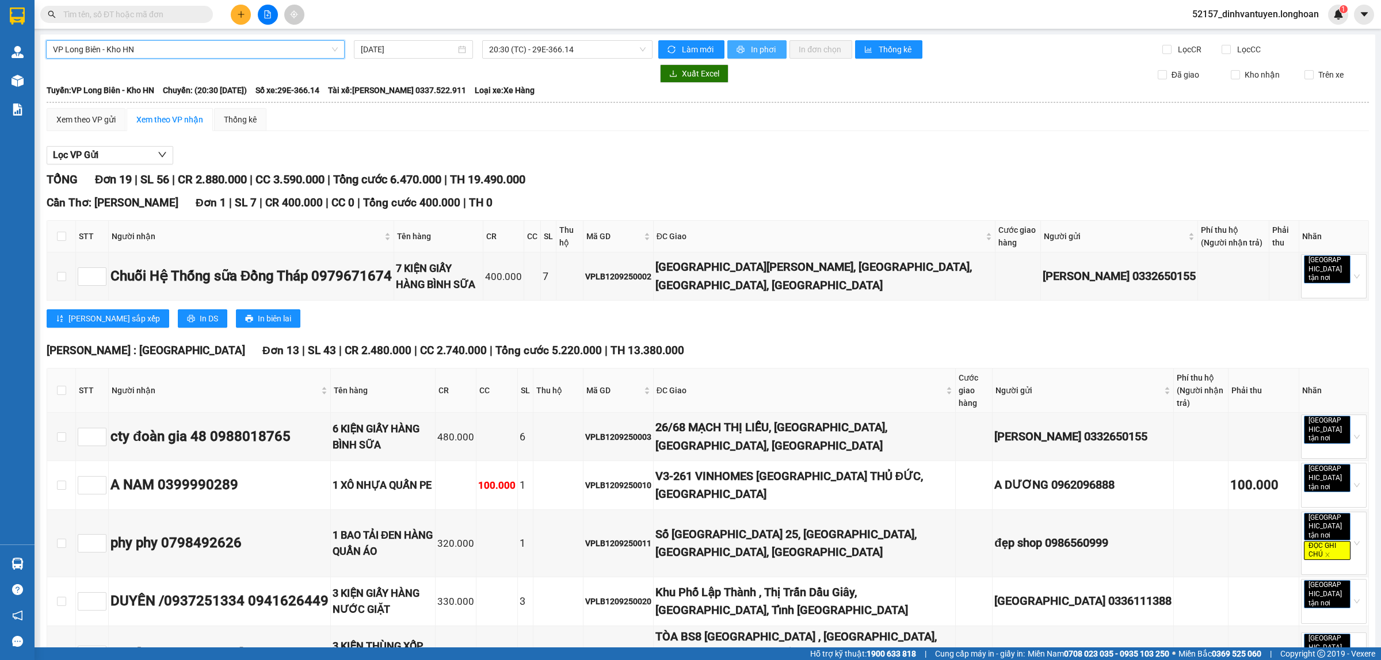
click at [737, 43] on button "In phơi" at bounding box center [756, 49] width 59 height 18
click at [758, 44] on span "In phơi" at bounding box center [764, 49] width 26 height 13
